Goal: Task Accomplishment & Management: Manage account settings

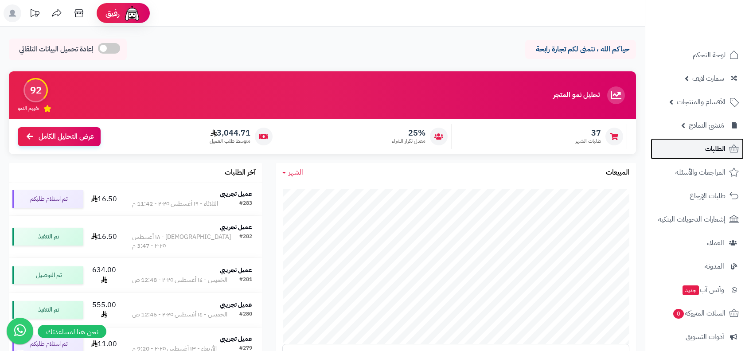
click at [707, 148] on span "الطلبات" at bounding box center [715, 149] width 20 height 12
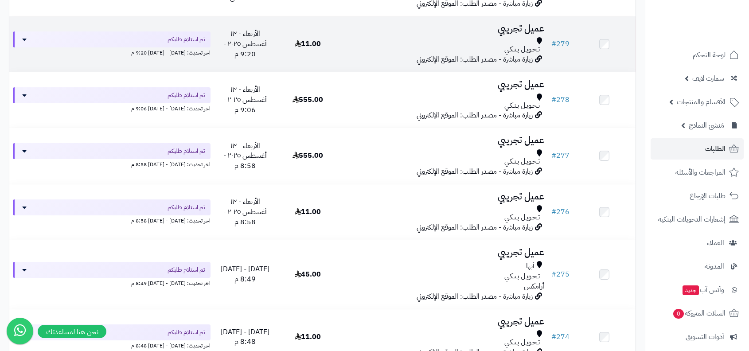
scroll to position [380, 0]
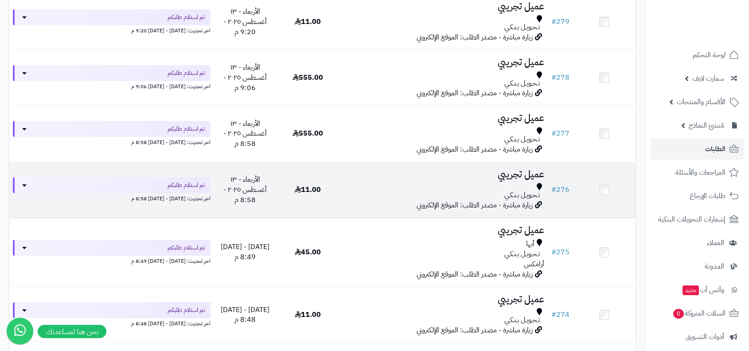
click at [519, 170] on h3 "عميل تجريبي" at bounding box center [443, 174] width 202 height 10
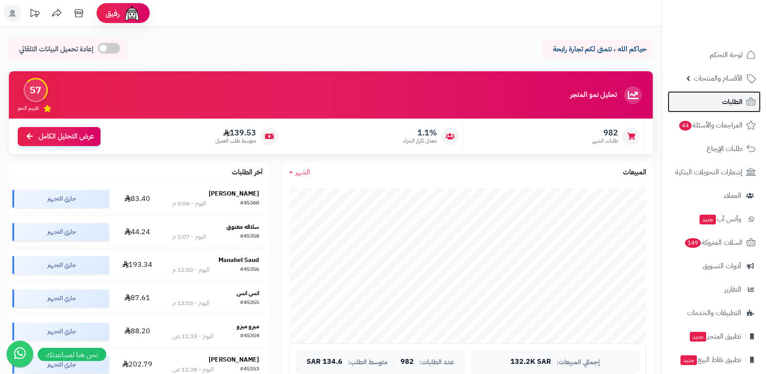
click at [730, 106] on span "الطلبات" at bounding box center [732, 102] width 20 height 12
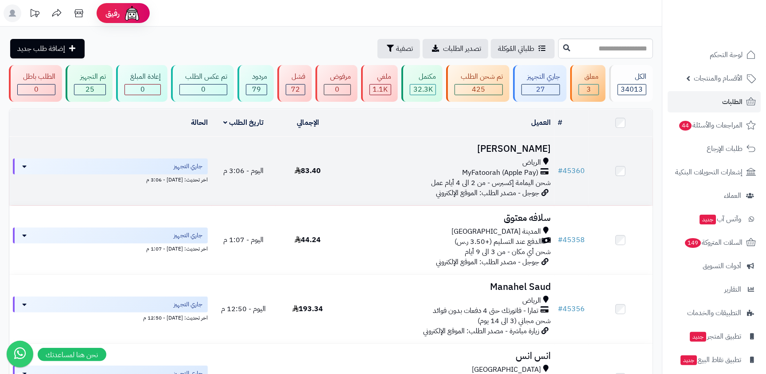
scroll to position [746, 0]
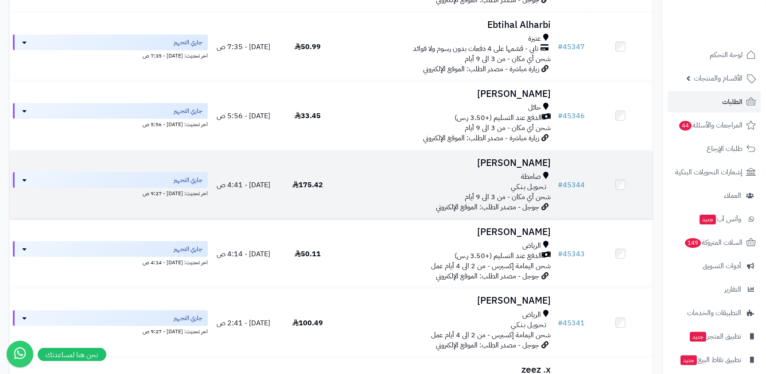
click at [522, 188] on span "تـحـويـل بـنـكـي" at bounding box center [528, 187] width 35 height 10
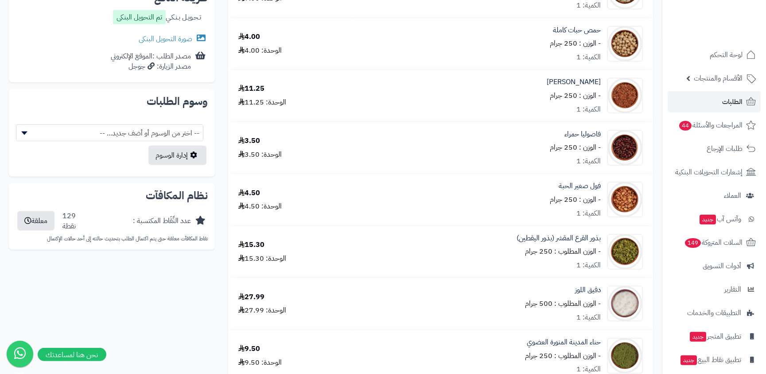
scroll to position [327, 0]
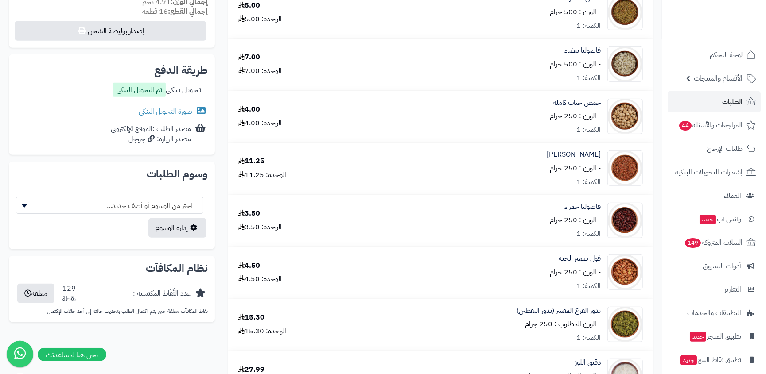
click at [177, 88] on div "تـحـويـل بـنـكـي تم التحويل البنكى" at bounding box center [157, 91] width 88 height 16
click at [168, 134] on div "مصدر الزيارة: جوجل" at bounding box center [151, 139] width 80 height 10
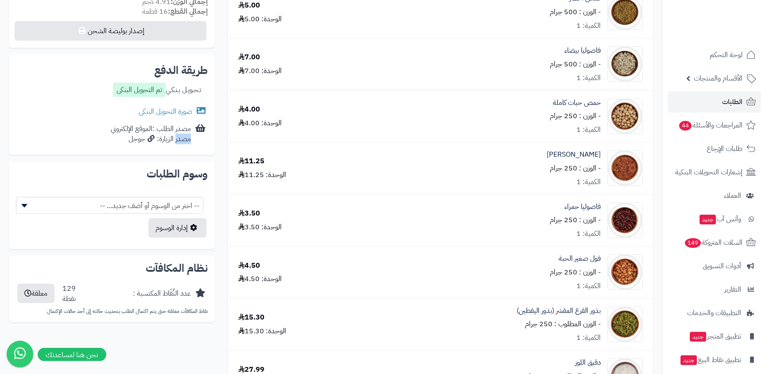
click at [168, 134] on div "مصدر الزيارة: جوجل" at bounding box center [151, 139] width 80 height 10
click at [175, 119] on div "صورة التحويل البنكى" at bounding box center [112, 112] width 192 height 18
click at [173, 129] on div "مصدر الطلب :الموقع الإلكتروني مصدر الزيارة: جوجل" at bounding box center [151, 134] width 80 height 20
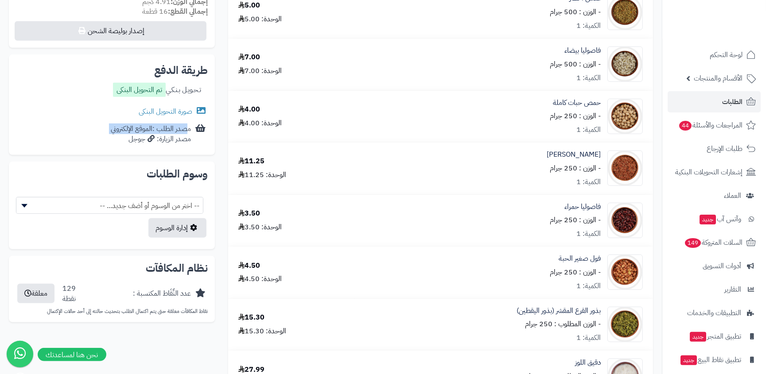
click at [169, 141] on div "مصدر الزيارة: جوجل" at bounding box center [151, 139] width 80 height 10
click at [731, 97] on span "الطلبات" at bounding box center [732, 102] width 20 height 12
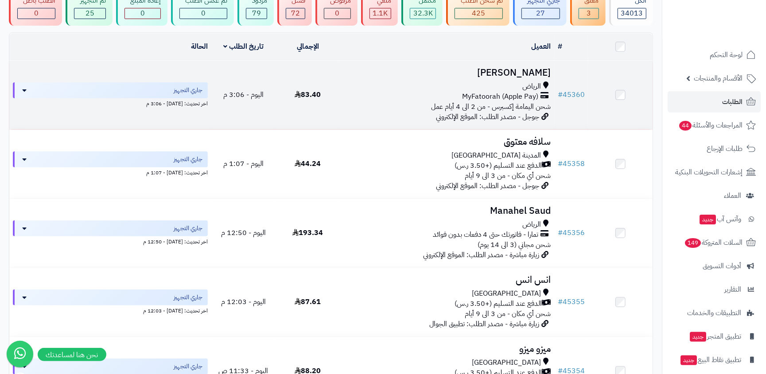
scroll to position [104, 0]
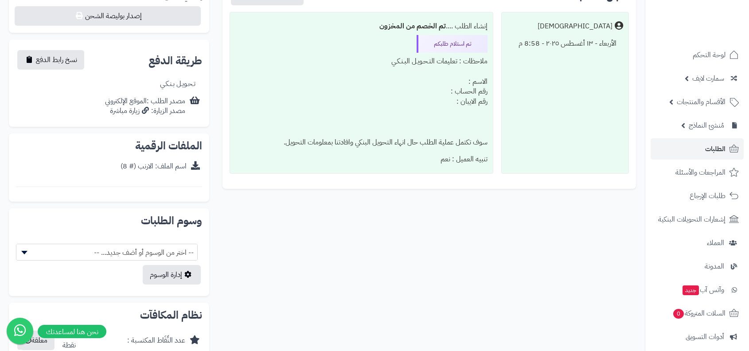
scroll to position [351, 0]
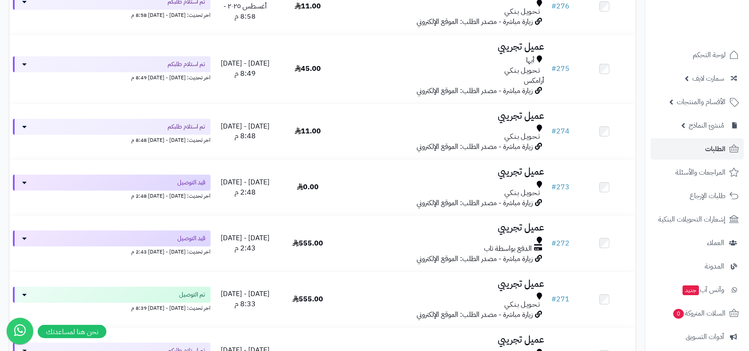
scroll to position [634, 0]
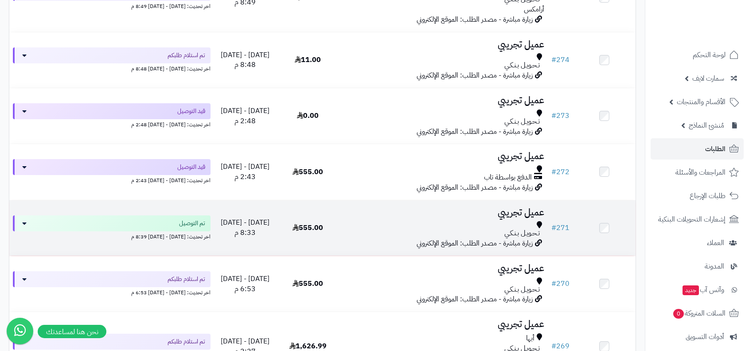
click at [523, 235] on span "تـحـويـل بـنـكـي" at bounding box center [521, 233] width 35 height 10
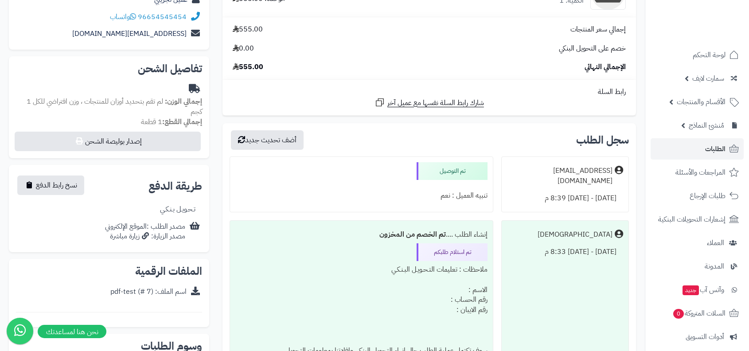
scroll to position [80, 0]
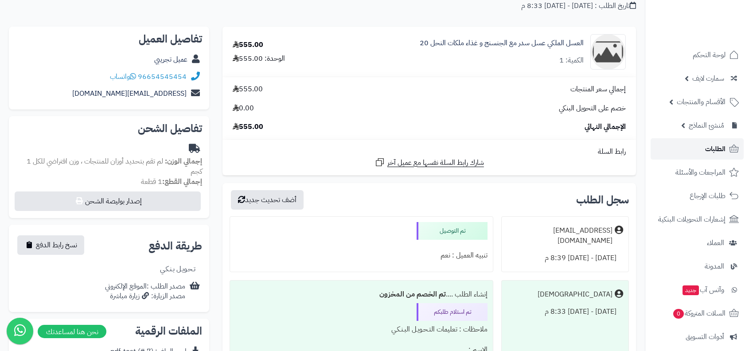
click at [694, 145] on link "الطلبات" at bounding box center [696, 148] width 93 height 21
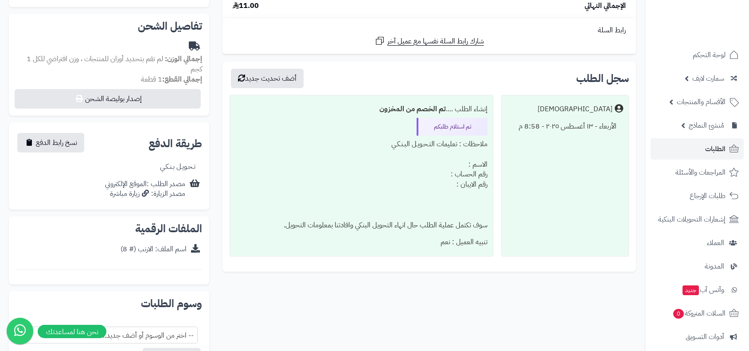
scroll to position [251, 0]
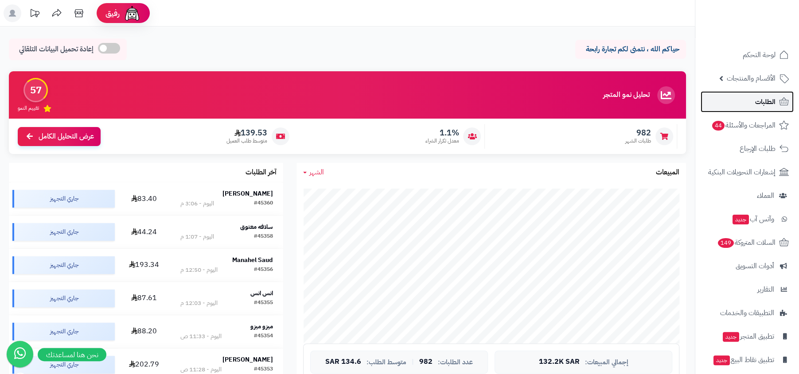
click at [740, 101] on link "الطلبات" at bounding box center [746, 101] width 93 height 21
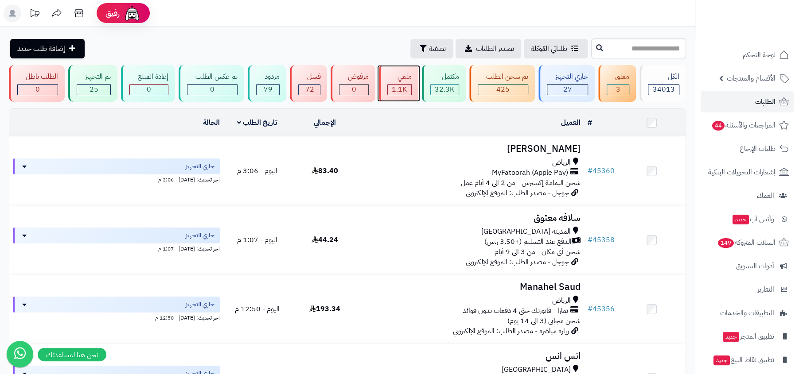
click at [393, 83] on div "ملغي 1.1K" at bounding box center [398, 83] width 39 height 37
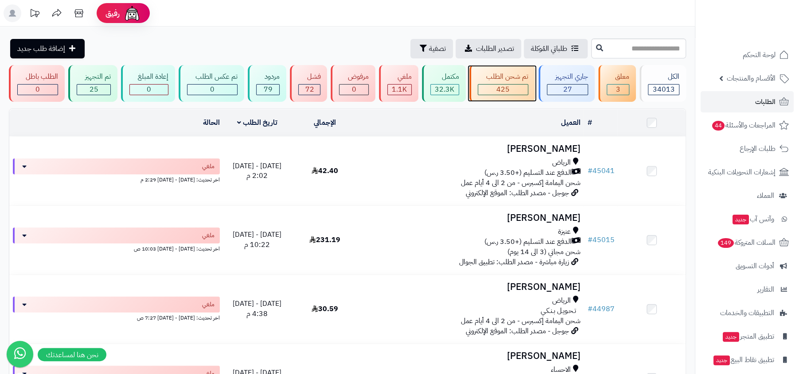
click at [499, 87] on span "425" at bounding box center [502, 89] width 13 height 11
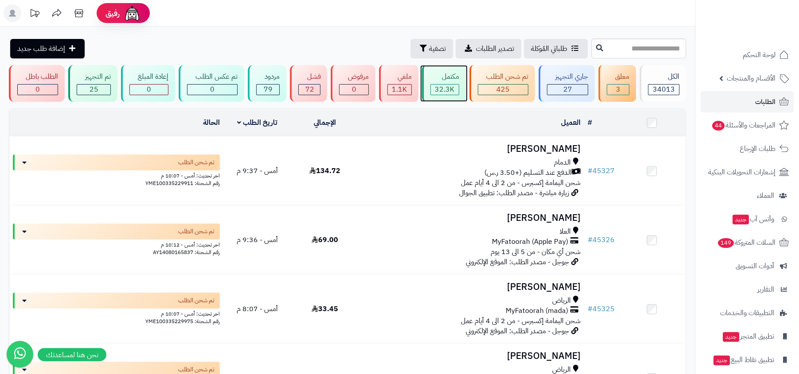
click at [453, 95] on div "مكتمل 32.3K" at bounding box center [444, 83] width 44 height 37
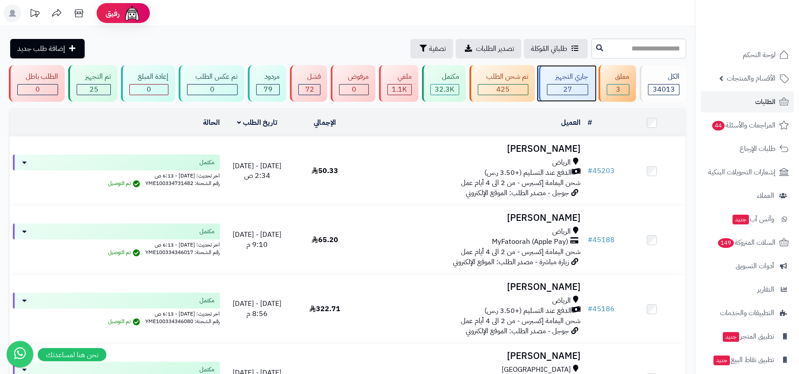
click at [557, 91] on div "27" at bounding box center [567, 90] width 40 height 10
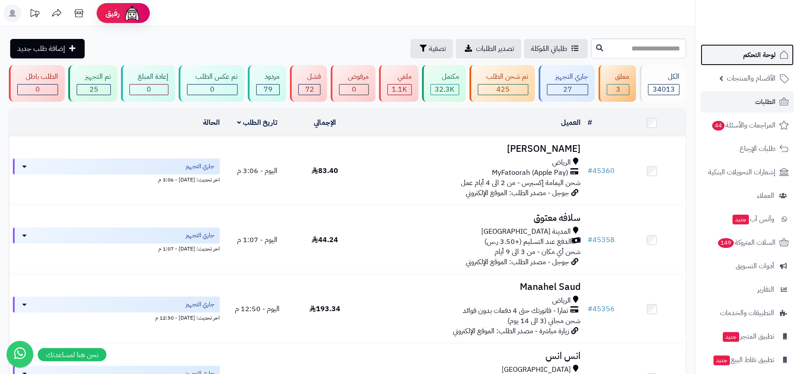
click at [744, 51] on span "لوحة التحكم" at bounding box center [759, 55] width 32 height 12
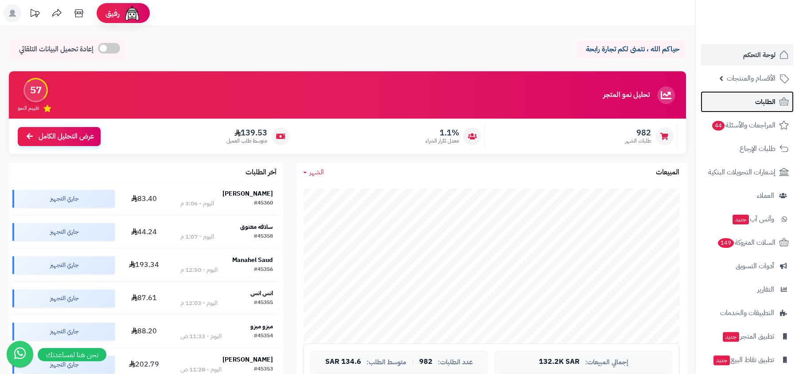
click at [741, 92] on link "الطلبات" at bounding box center [746, 101] width 93 height 21
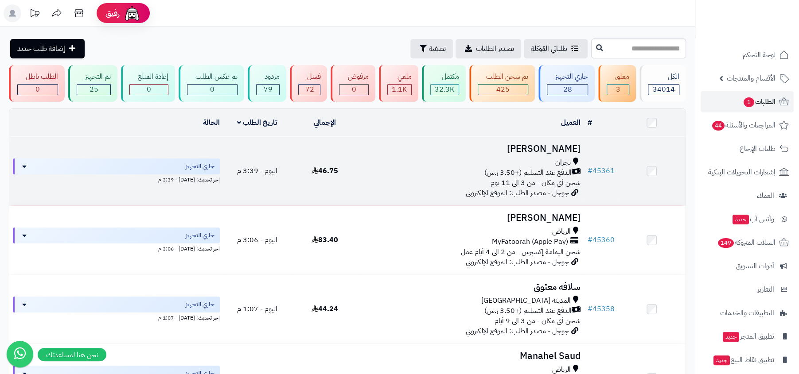
click at [502, 179] on span "شحن أي مكان - من 3 الى 11 يوم" at bounding box center [535, 183] width 90 height 11
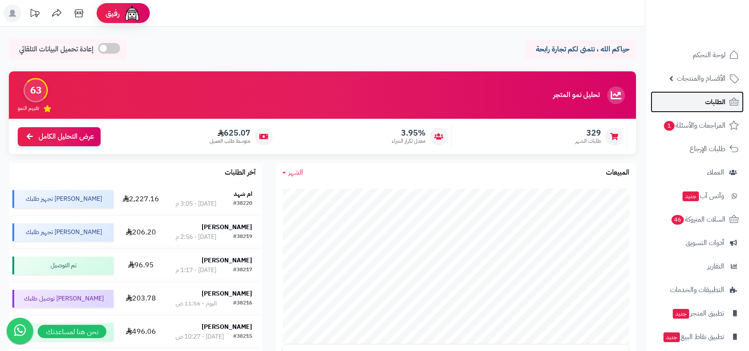
click at [712, 110] on link "الطلبات" at bounding box center [696, 101] width 93 height 21
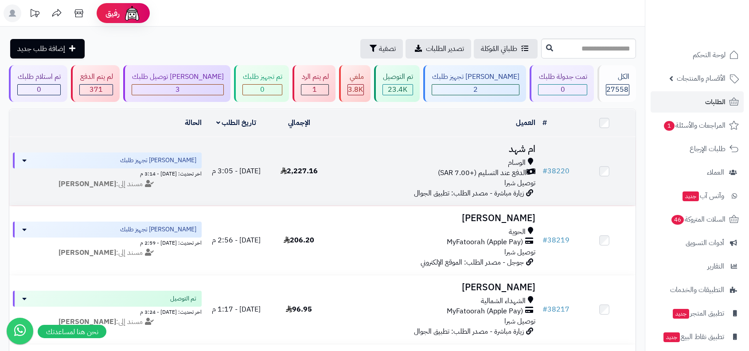
click at [517, 178] on span "توصيل شبرا" at bounding box center [519, 183] width 31 height 11
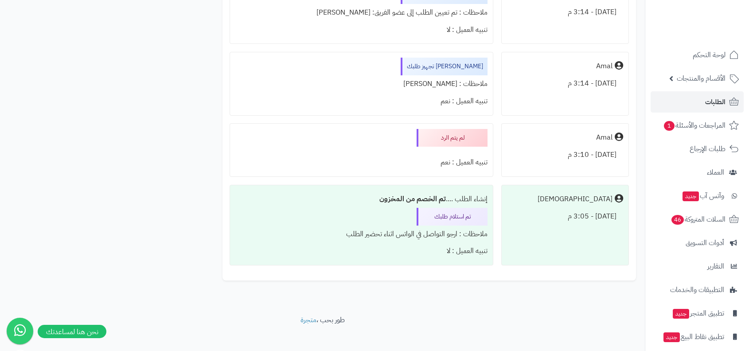
scroll to position [2751, 0]
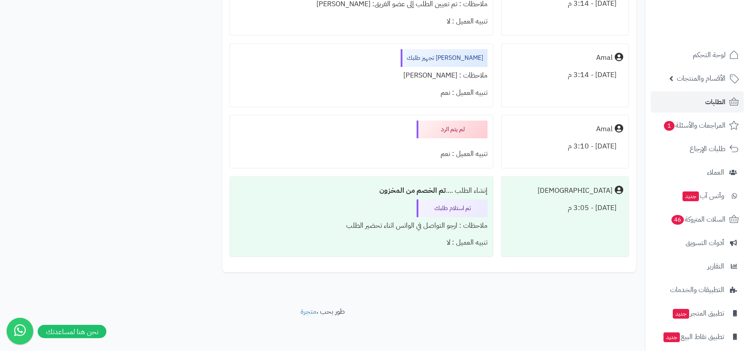
click at [429, 227] on div "ملاحظات : ارجو التواصل في الواتس اثناء تحضير الطلب" at bounding box center [361, 225] width 252 height 17
click at [461, 161] on div "تنبيه العميل : نعم" at bounding box center [361, 153] width 252 height 17
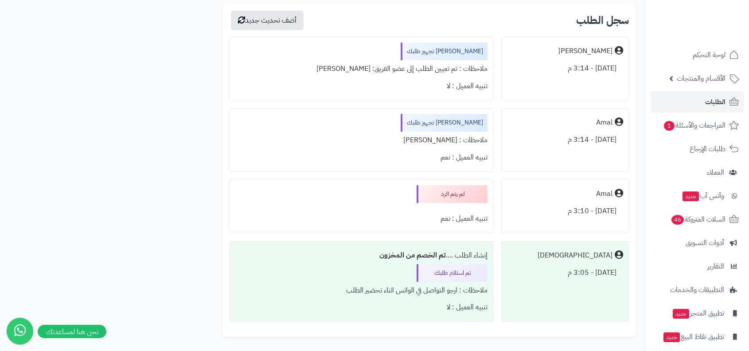
scroll to position [2643, 0]
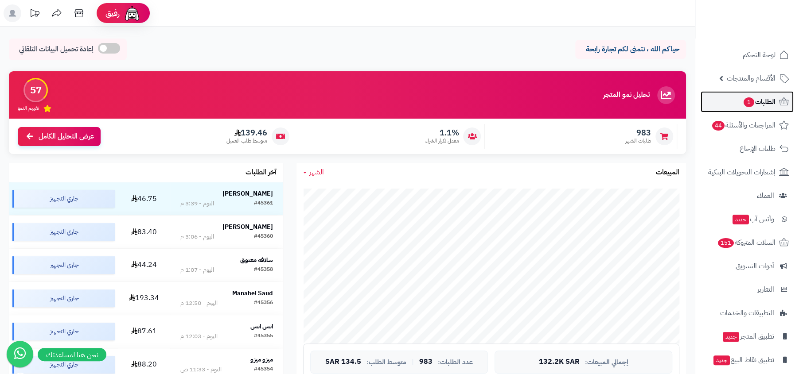
click at [772, 105] on span "الطلبات 1" at bounding box center [758, 102] width 33 height 12
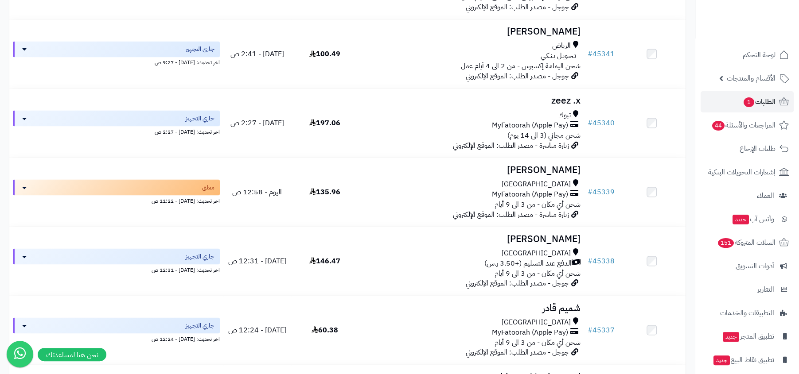
scroll to position [1113, 0]
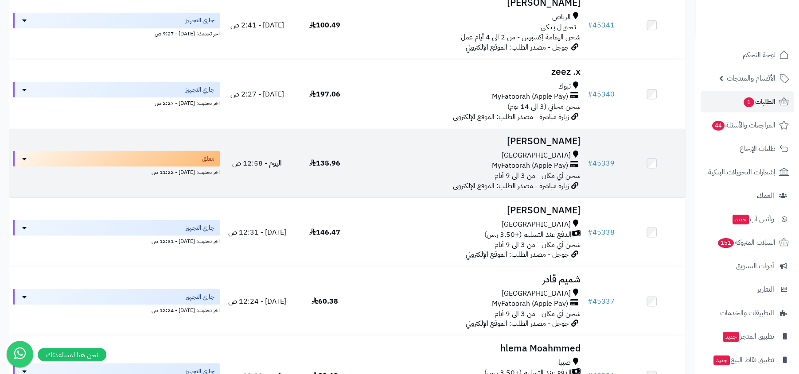
click at [534, 179] on span "شحن أي مكان - من 3 الى 9 أيام" at bounding box center [537, 175] width 86 height 11
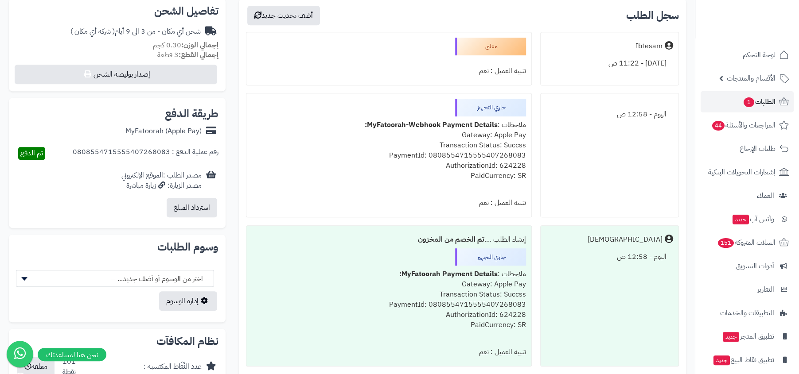
scroll to position [283, 0]
click at [520, 164] on div "ملاحظات : MyFatoorah-Webhook Payment Details: Gateway: Apple Pay Transaction St…" at bounding box center [389, 156] width 274 height 78
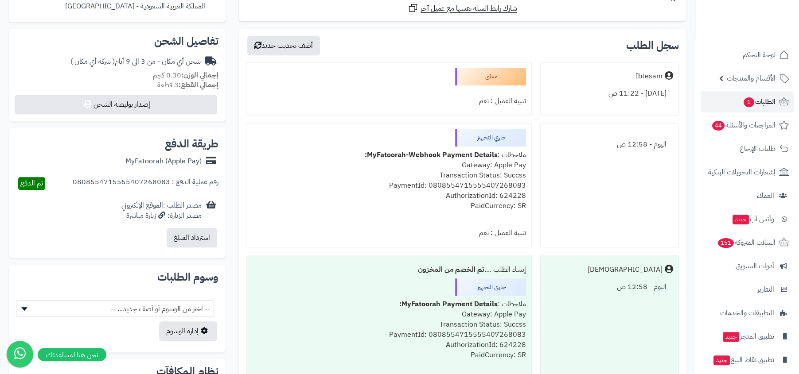
scroll to position [253, 0]
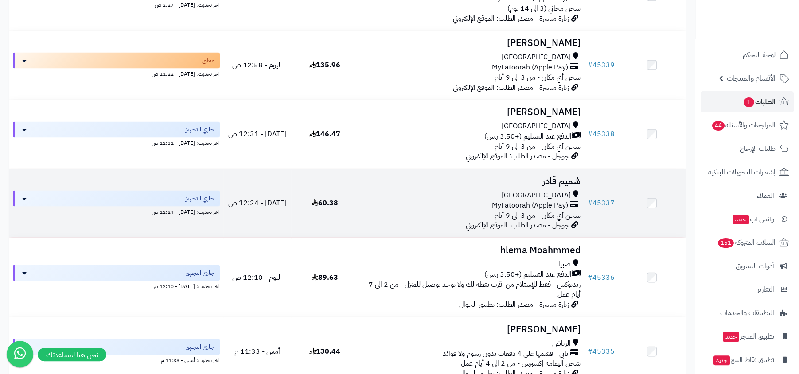
scroll to position [1419, 0]
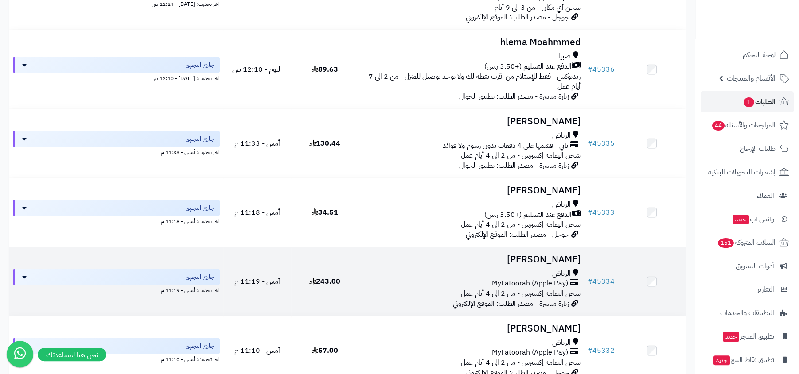
click at [552, 278] on div "الرياض" at bounding box center [471, 274] width 218 height 10
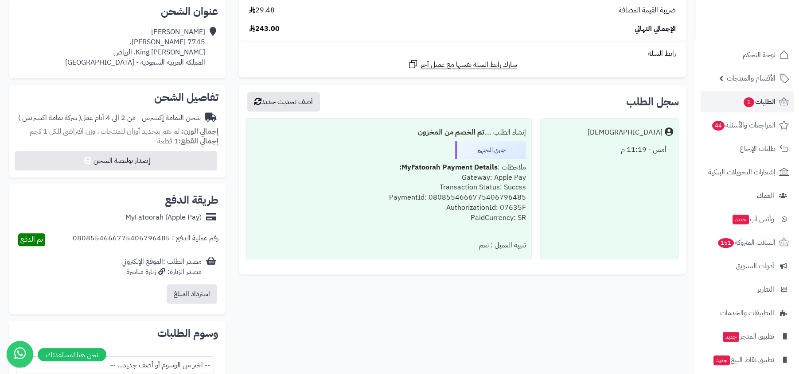
scroll to position [185, 0]
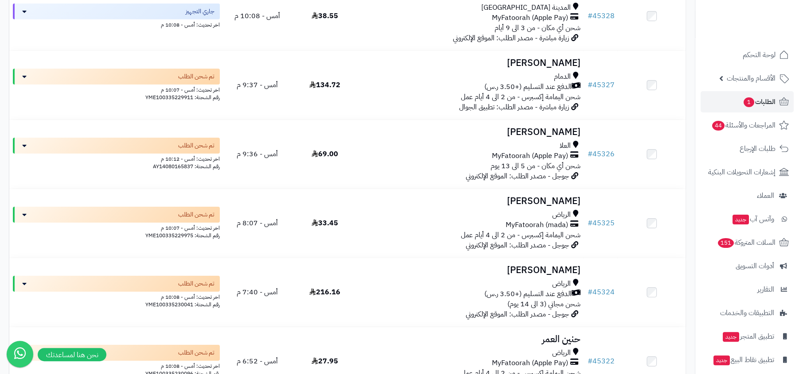
scroll to position [2064, 0]
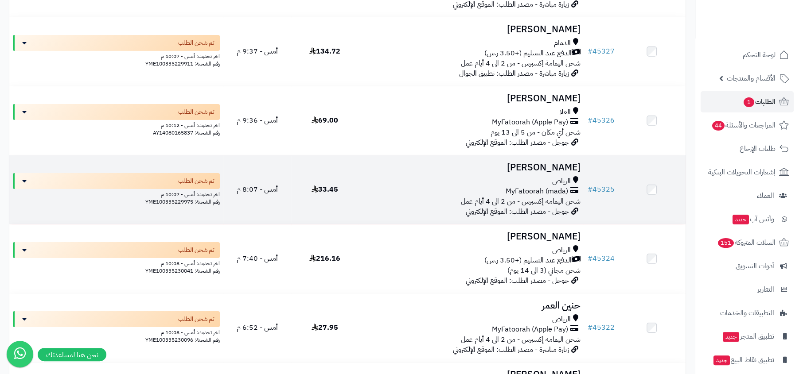
click at [544, 197] on span "MyFatoorah (mada)" at bounding box center [536, 192] width 62 height 10
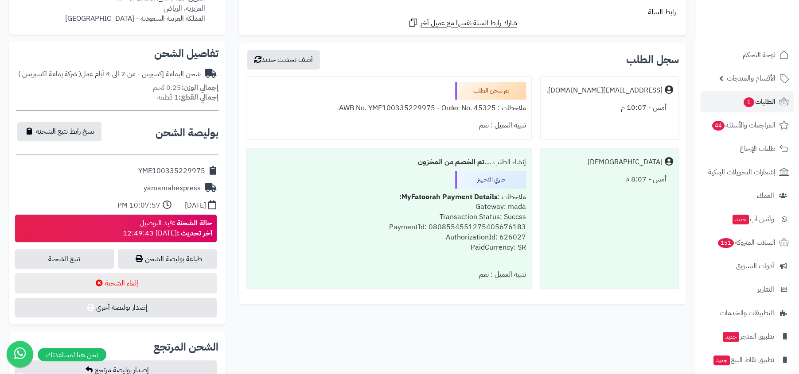
scroll to position [279, 0]
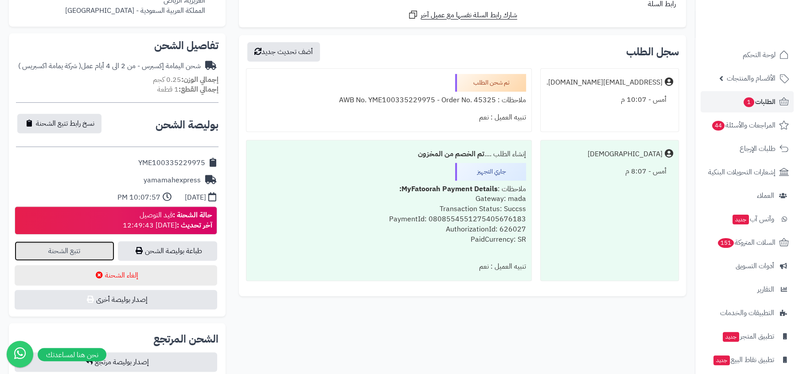
click at [103, 245] on link "تتبع الشحنة" at bounding box center [65, 250] width 100 height 19
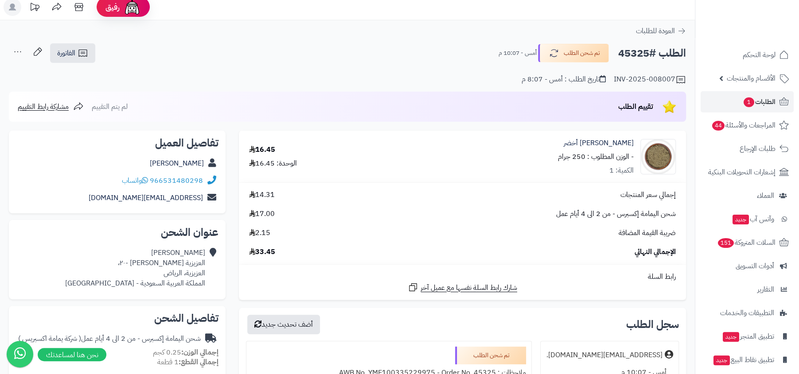
scroll to position [0, 0]
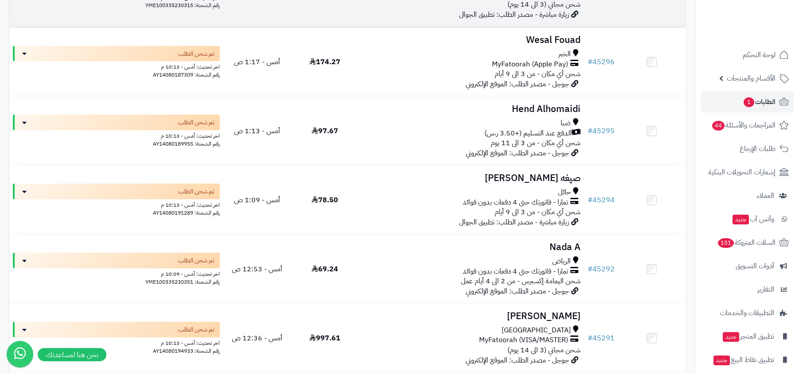
scroll to position [3623, 0]
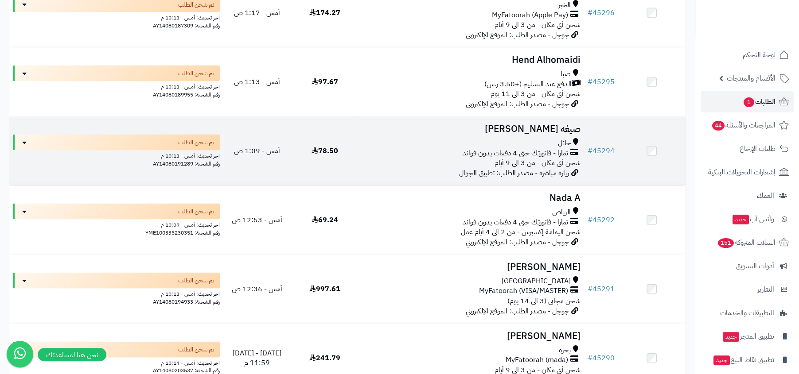
click at [530, 167] on span "شحن أي مكان - من 3 الى 9 أيام" at bounding box center [537, 163] width 86 height 11
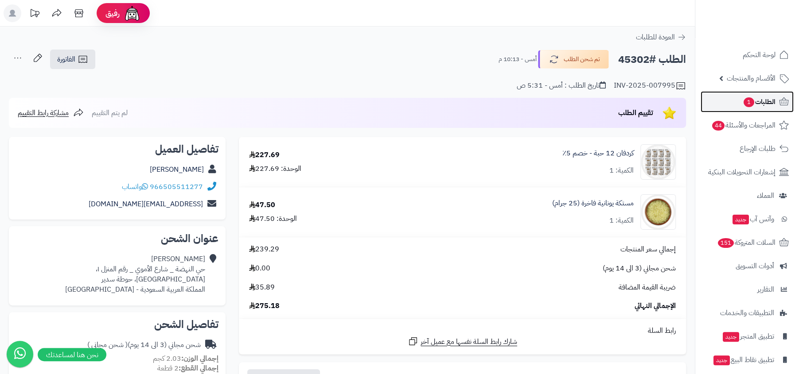
click at [750, 99] on span "1" at bounding box center [748, 102] width 11 height 10
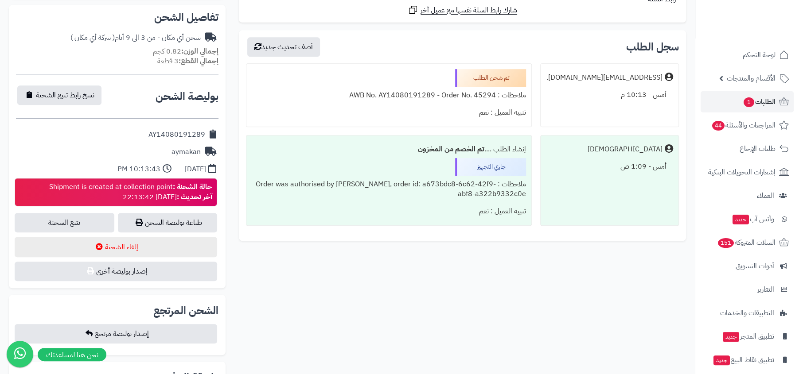
scroll to position [352, 0]
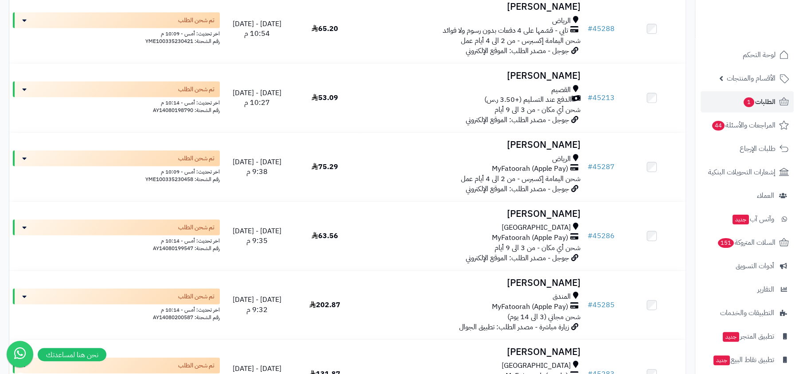
scroll to position [4125, 0]
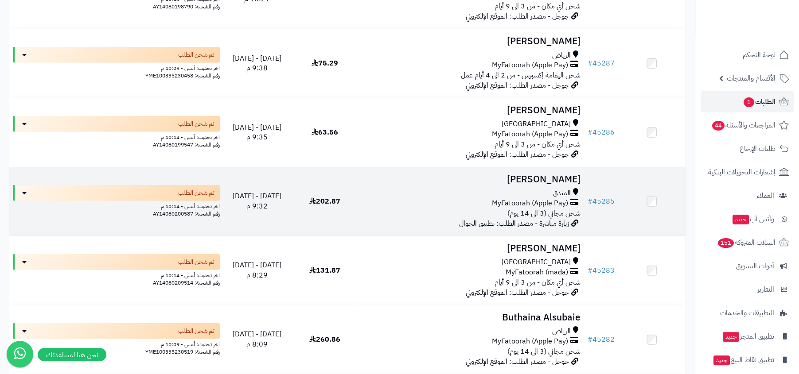
click at [539, 209] on span "MyFatoorah (Apple Pay)" at bounding box center [529, 203] width 76 height 10
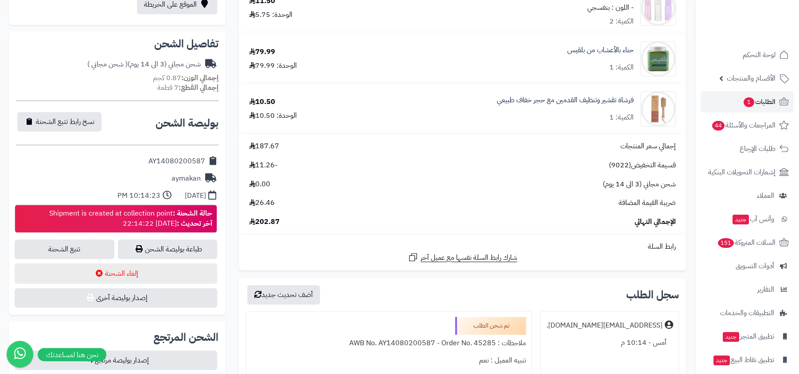
scroll to position [227, 0]
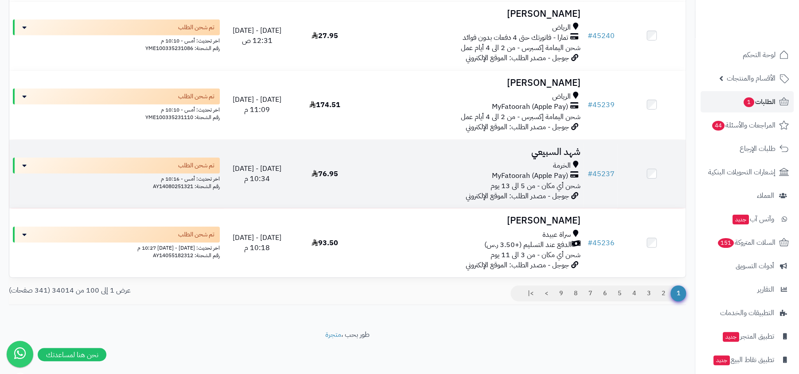
scroll to position [6773, 0]
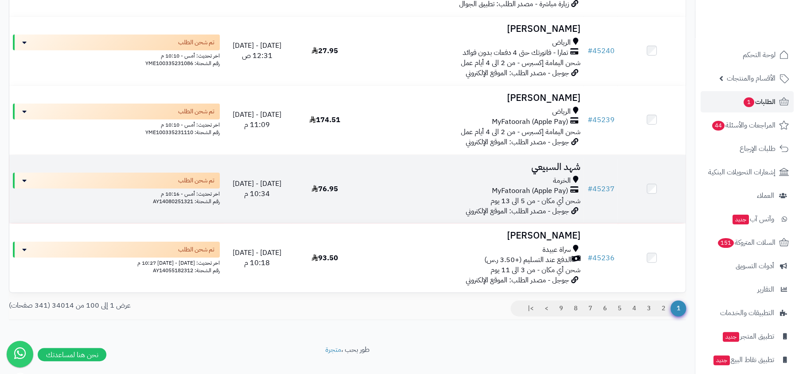
click at [515, 196] on span "MyFatoorah (Apple Pay)" at bounding box center [529, 191] width 76 height 10
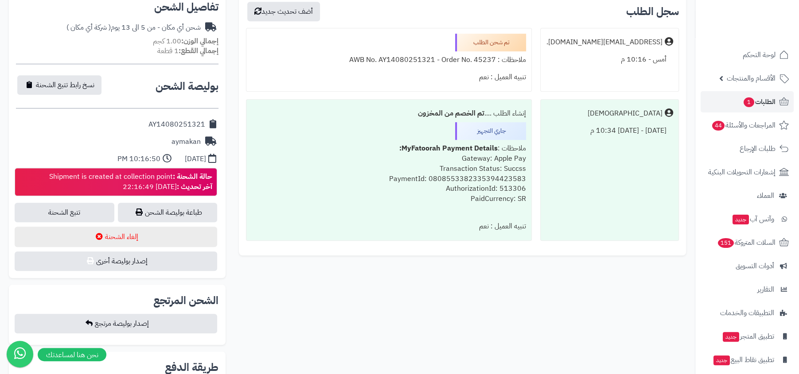
scroll to position [298, 0]
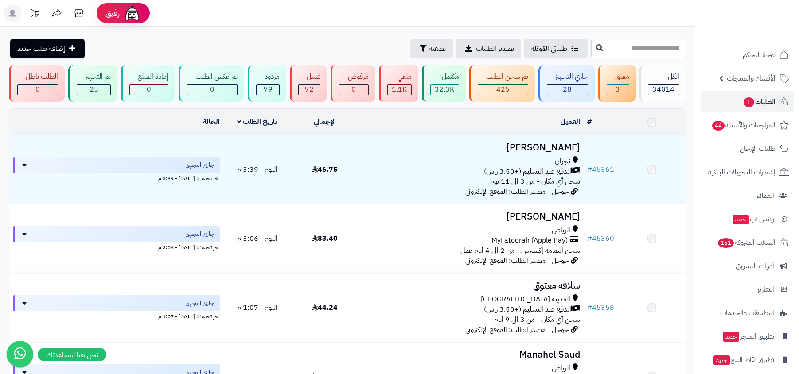
scroll to position [6773, 0]
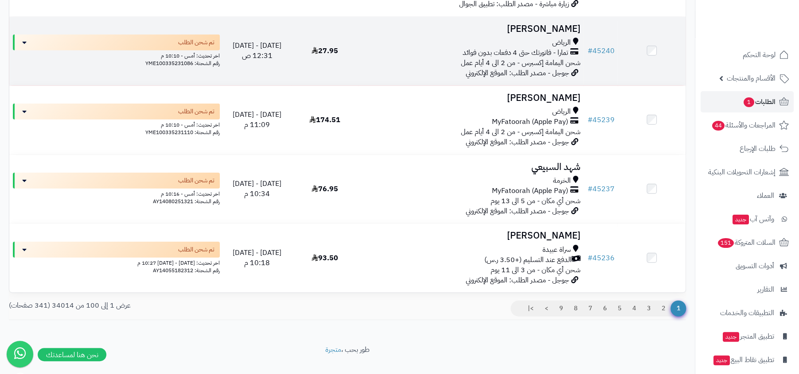
click at [557, 33] on td "نهى [PERSON_NAME] - فاتورتك حتى 4 دفعات بدون فوائد شحن اليمامة إكسبرس - من 2 ال…" at bounding box center [470, 51] width 225 height 69
click at [552, 48] on span "الرياض" at bounding box center [561, 43] width 19 height 10
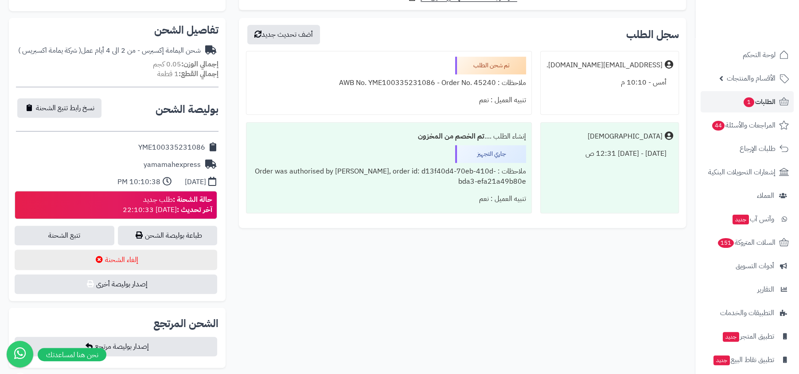
scroll to position [293, 0]
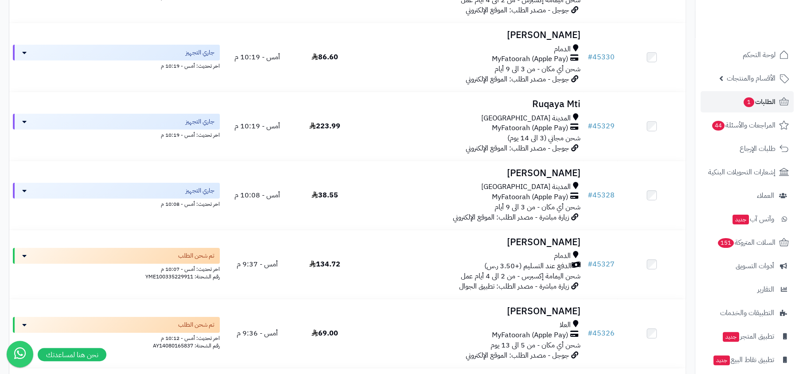
scroll to position [1871, 0]
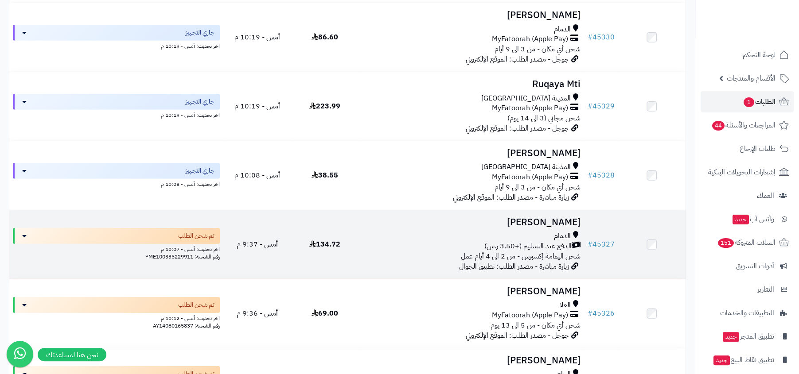
click at [545, 241] on div "الدمام" at bounding box center [471, 236] width 218 height 10
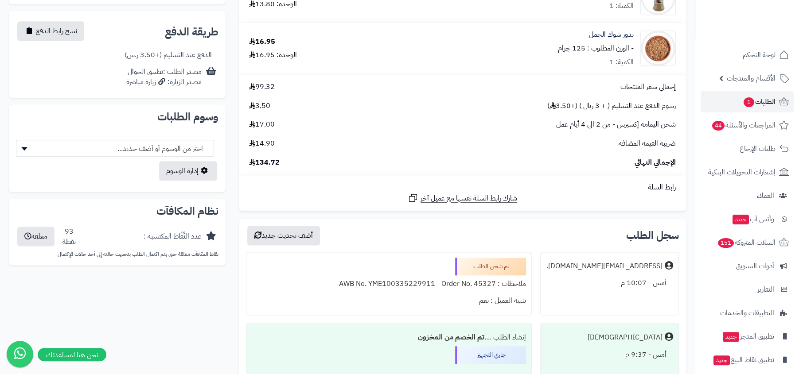
scroll to position [757, 0]
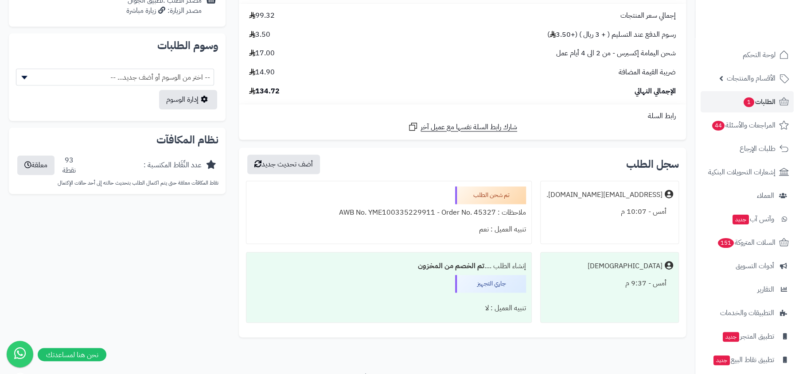
click at [606, 279] on div "أمس - 9:37 م" at bounding box center [609, 283] width 127 height 17
click at [488, 210] on div "ملاحظات : AWB No. YME100335229911 - Order No. 45327" at bounding box center [389, 212] width 274 height 17
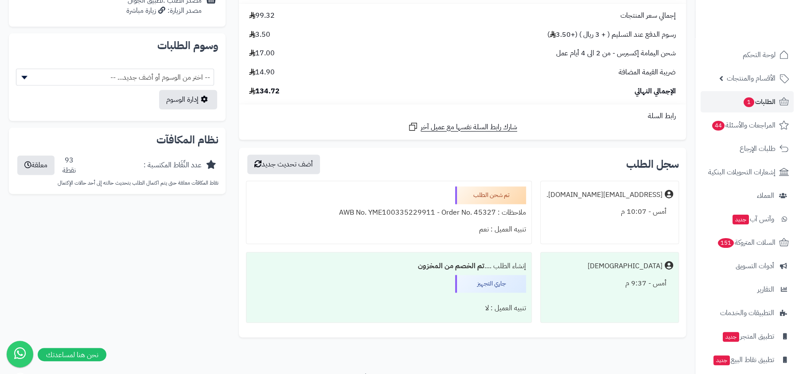
click at [488, 210] on div "ملاحظات : AWB No. YME100335229911 - Order No. 45327" at bounding box center [389, 212] width 274 height 17
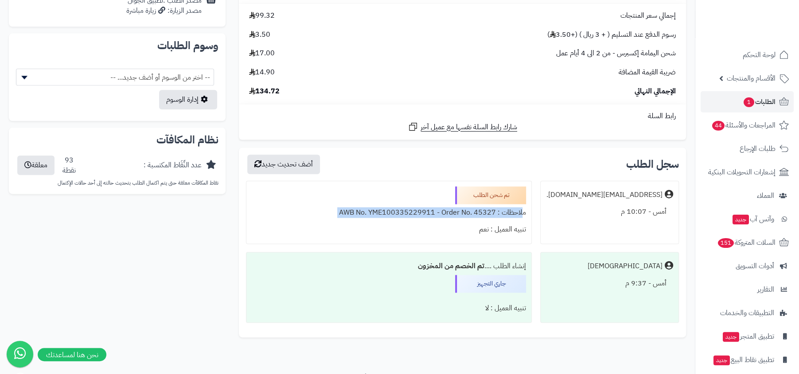
click at [570, 230] on div "ziad.alnajdi@gga.sa. أمس - 10:07 م" at bounding box center [609, 213] width 139 height 64
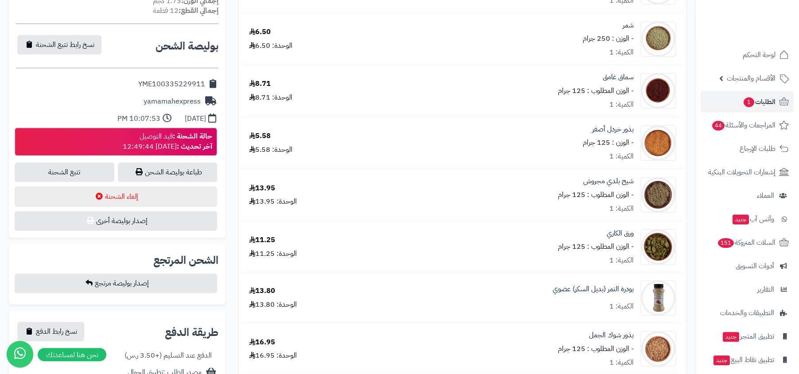
scroll to position [376, 0]
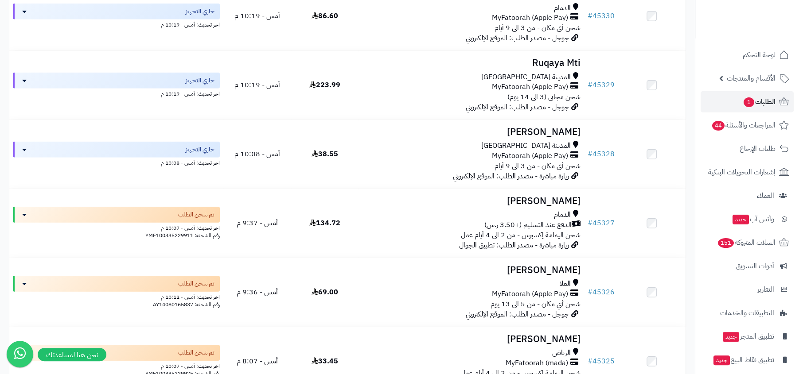
scroll to position [1898, 0]
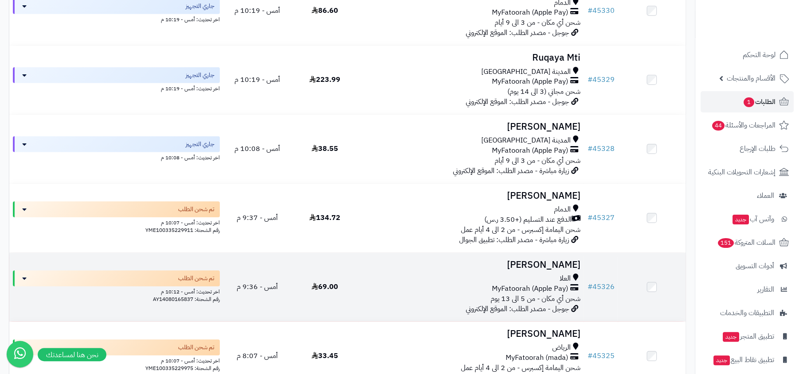
click at [521, 280] on div "العلا" at bounding box center [471, 279] width 218 height 10
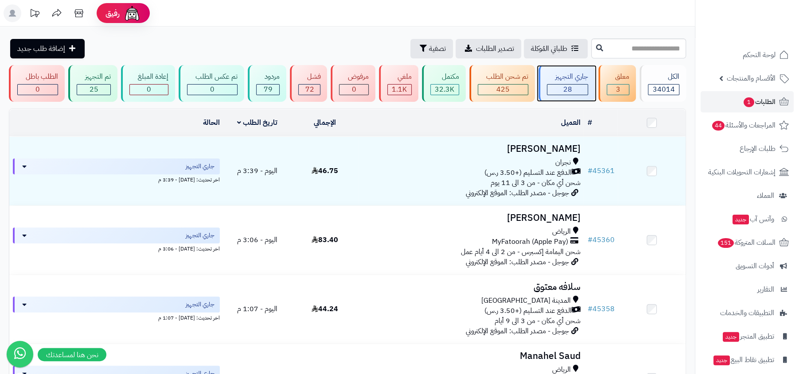
click at [576, 94] on div "28" at bounding box center [567, 89] width 41 height 11
click at [490, 97] on div "تم شحن الطلب 425" at bounding box center [502, 83] width 66 height 37
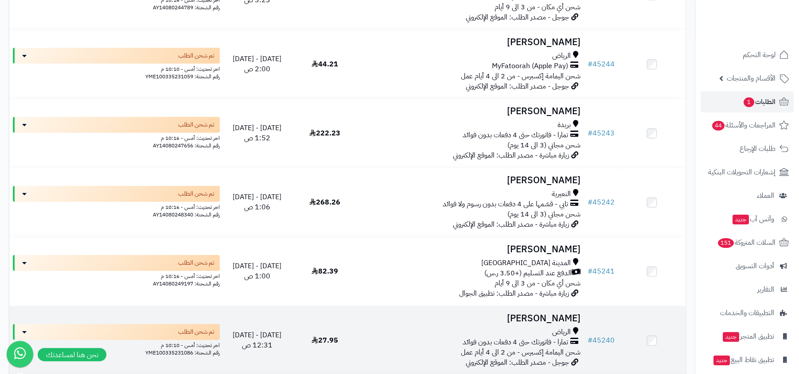
scroll to position [4195, 0]
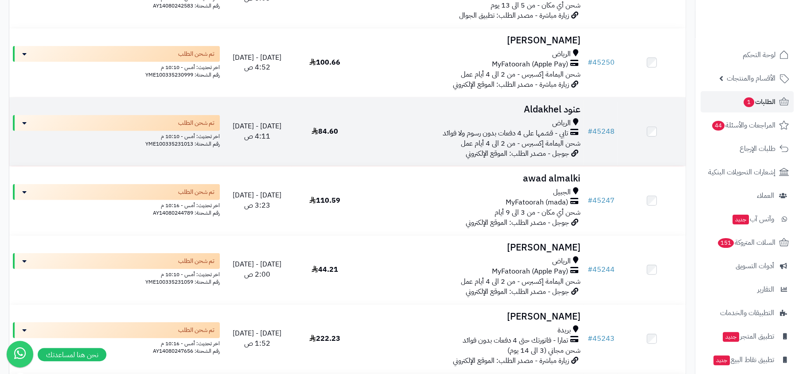
click at [536, 149] on span "شحن اليمامة إكسبرس - من 2 الى 4 أيام عمل" at bounding box center [520, 143] width 120 height 11
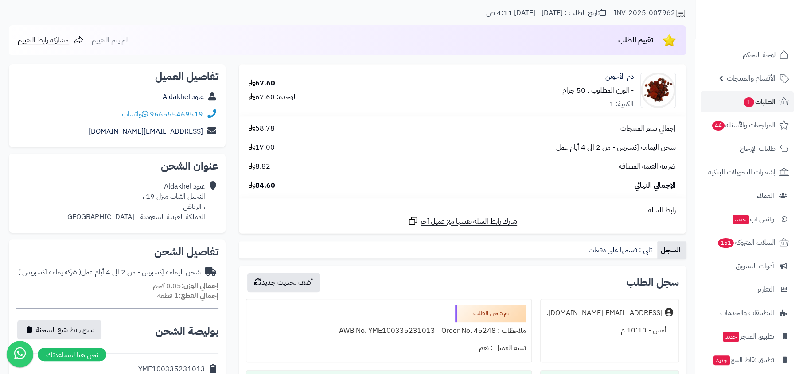
scroll to position [215, 0]
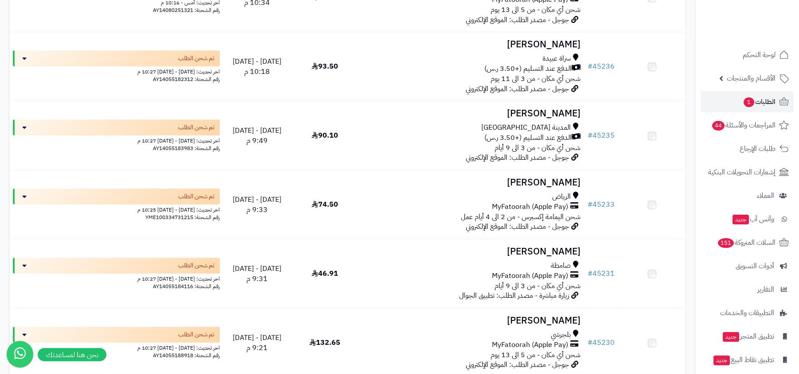
scroll to position [5003, 0]
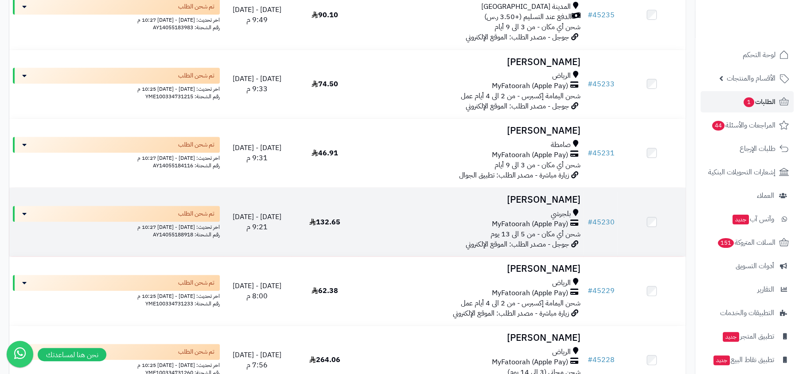
click at [555, 240] on span "شحن أي مكان - من 5 الى 13 يوم" at bounding box center [535, 234] width 90 height 11
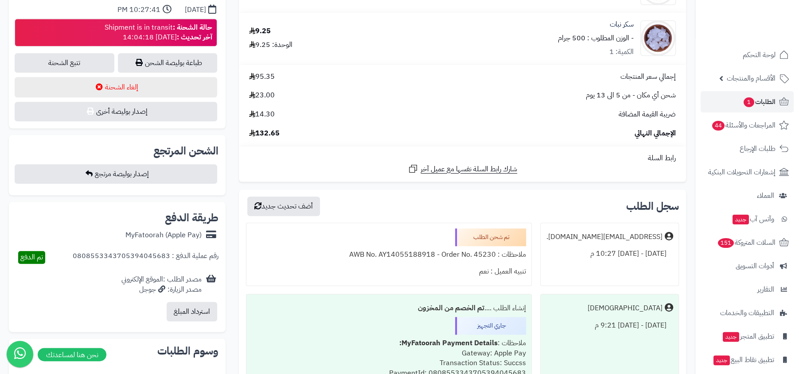
scroll to position [523, 0]
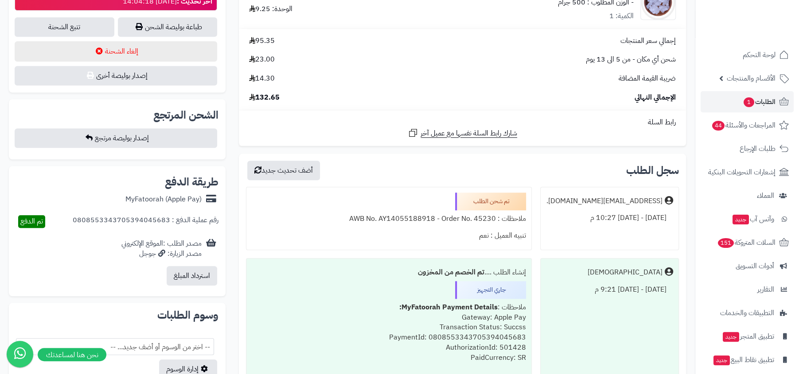
click at [592, 222] on div "[DATE] - [DATE] 10:27 م" at bounding box center [609, 218] width 127 height 17
click at [579, 251] on ul "ziad.alnajdi@gga.sa. الأربعاء - ٢٠ أغسطس ٢٠٢٥ - 10:27 م تم شحن الطلب ملاحظات : …" at bounding box center [462, 293] width 433 height 213
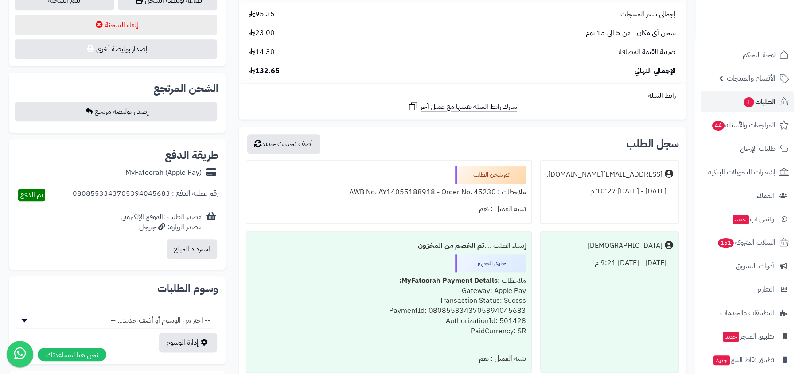
scroll to position [551, 0]
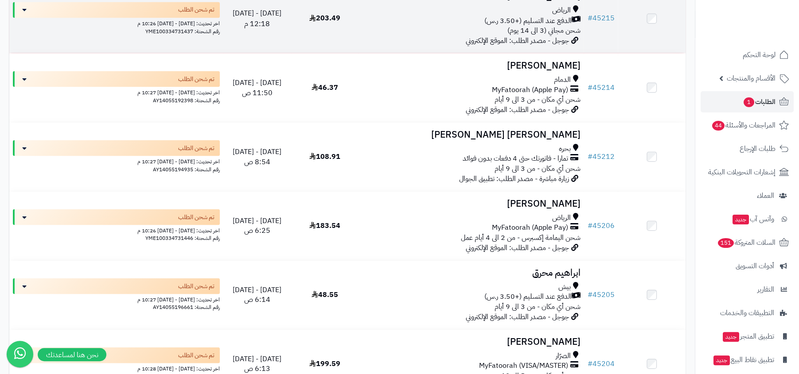
scroll to position [5974, 0]
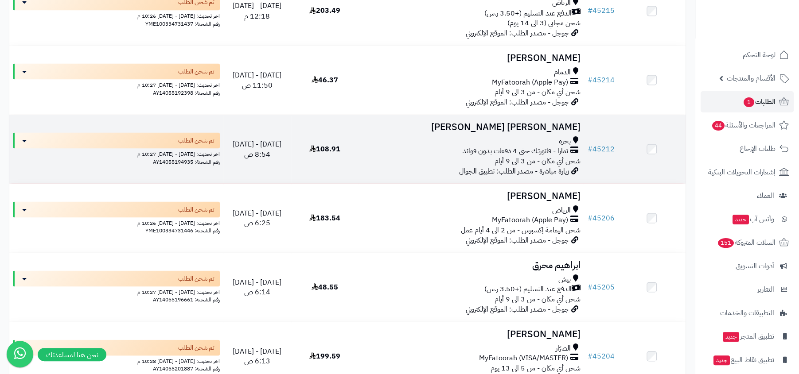
click at [559, 166] on span "شحن أي مكان - من 3 الى 9 أيام" at bounding box center [537, 160] width 86 height 11
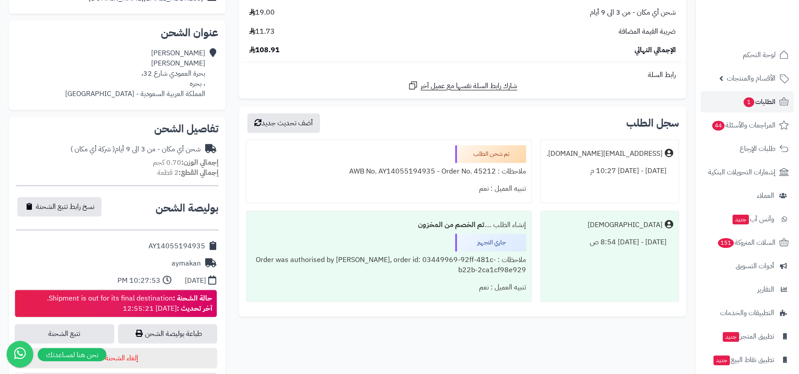
scroll to position [240, 0]
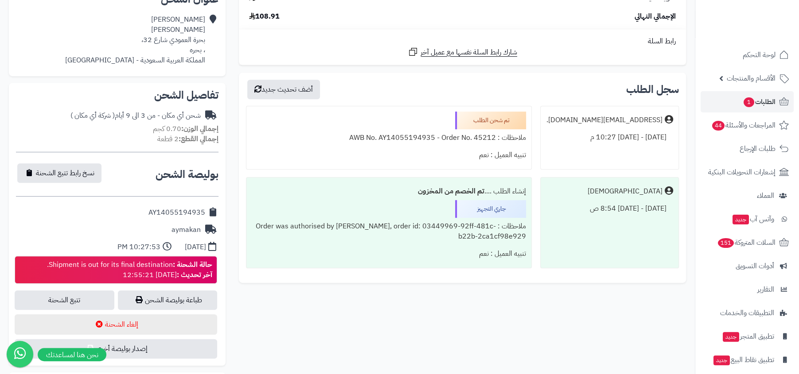
click at [622, 137] on div "[DATE] - [DATE] 10:27 م" at bounding box center [609, 137] width 127 height 17
click at [591, 213] on div "[DATE] - [DATE] 8:54 ص" at bounding box center [609, 208] width 127 height 17
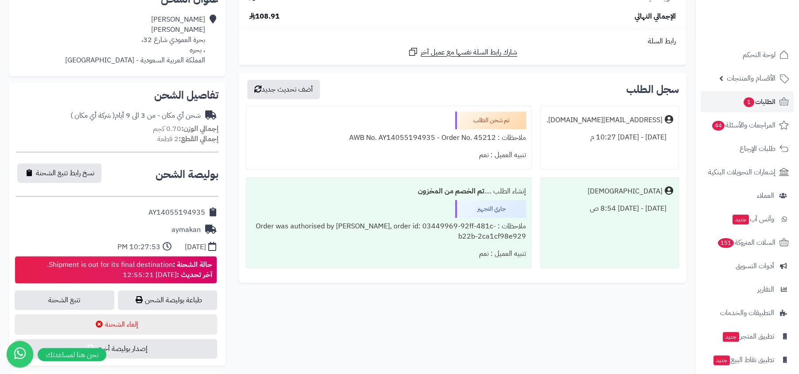
click at [591, 213] on div "[DATE] - [DATE] 8:54 ص" at bounding box center [609, 208] width 127 height 17
click at [578, 240] on div "[DEMOGRAPHIC_DATA] [DATE] - [DATE] 8:54 ص" at bounding box center [609, 222] width 139 height 91
